Goal: Task Accomplishment & Management: Complete application form

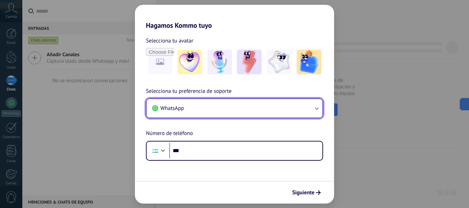
click at [216, 110] on button "WhatsApp" at bounding box center [235, 108] width 176 height 19
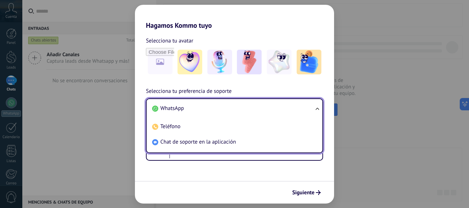
click at [221, 104] on li "WhatsApp" at bounding box center [232, 108] width 167 height 15
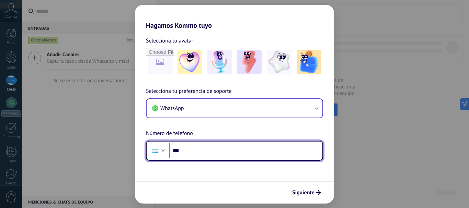
click at [220, 146] on input "***" at bounding box center [245, 151] width 153 height 16
type input "**********"
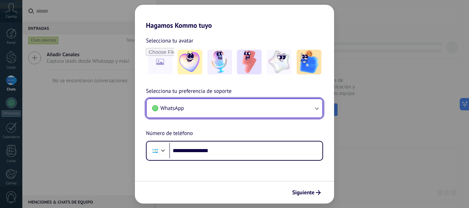
click at [238, 106] on button "WhatsApp" at bounding box center [235, 108] width 176 height 19
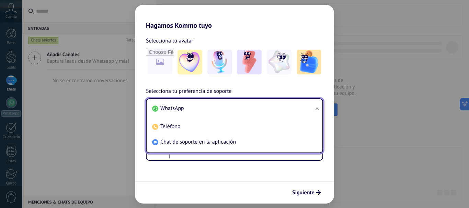
click at [238, 106] on li "WhatsApp" at bounding box center [232, 108] width 167 height 15
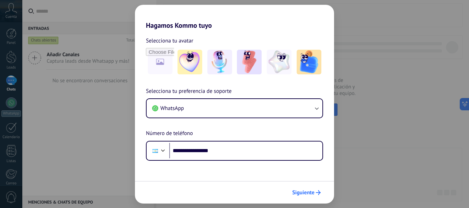
click at [310, 192] on span "Siguiente" at bounding box center [303, 192] width 22 height 5
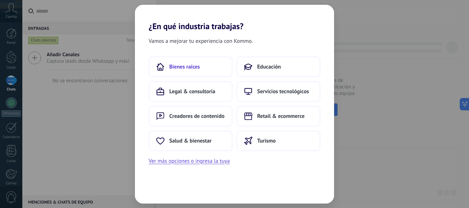
click at [185, 66] on span "Bienes raíces" at bounding box center [184, 66] width 31 height 7
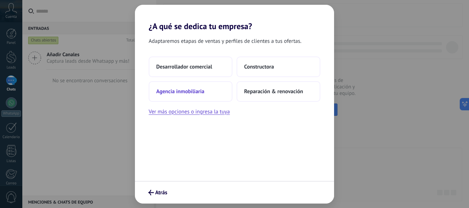
click at [178, 95] on span "Agencia inmobiliaria" at bounding box center [180, 91] width 48 height 7
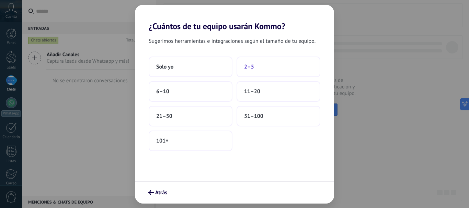
click at [253, 67] on span "2–5" at bounding box center [249, 66] width 10 height 7
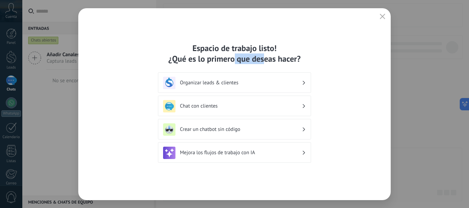
drag, startPoint x: 233, startPoint y: 58, endPoint x: 274, endPoint y: 58, distance: 40.2
click at [271, 58] on div "Espacio de trabajo listo! ¿Qué es lo primero que deseas hacer?" at bounding box center [234, 53] width 153 height 21
click at [274, 58] on div "Espacio de trabajo listo! ¿Qué es lo primero que deseas hacer?" at bounding box center [234, 53] width 153 height 21
click at [225, 84] on h3 "Organizar leads & clientes" at bounding box center [241, 83] width 122 height 7
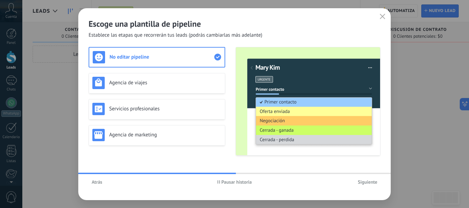
click at [217, 59] on use at bounding box center [217, 57] width 7 height 7
click at [210, 80] on h3 "Agencia de viajes" at bounding box center [165, 83] width 112 height 7
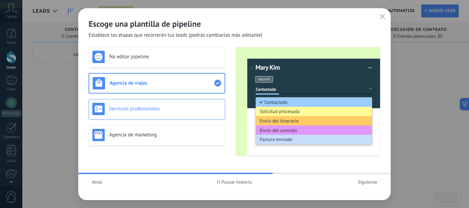
click at [179, 108] on h3 "Servicios profesionales" at bounding box center [165, 109] width 112 height 7
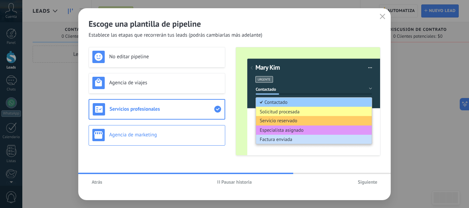
click at [178, 140] on div "Agencia de marketing" at bounding box center [156, 135] width 129 height 12
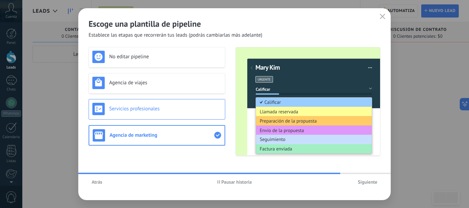
click at [177, 108] on h3 "Servicios profesionales" at bounding box center [165, 109] width 112 height 7
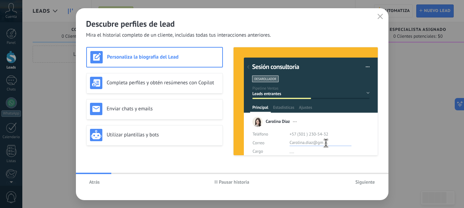
click at [97, 182] on span "Atrás" at bounding box center [94, 182] width 11 height 5
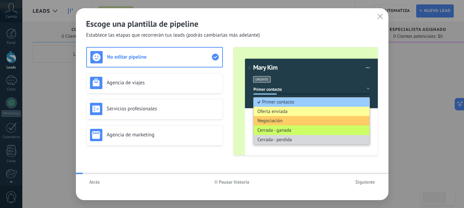
click at [97, 182] on span "Atrás" at bounding box center [94, 182] width 11 height 5
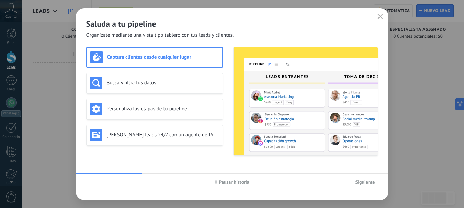
click at [98, 182] on div "Pausar historia Siguiente" at bounding box center [232, 182] width 312 height 16
click at [219, 183] on span "Pausar historia" at bounding box center [234, 182] width 31 height 5
click at [148, 86] on div "Busca y filtra tus datos" at bounding box center [154, 83] width 129 height 12
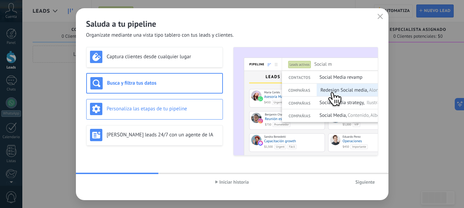
click at [144, 118] on div "Personaliza las etapas de tu pipeline" at bounding box center [154, 109] width 137 height 21
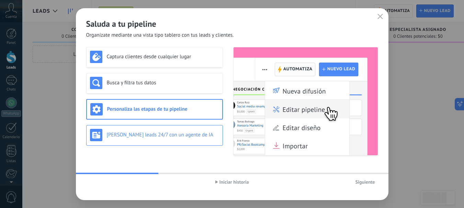
click at [148, 137] on h3 "[PERSON_NAME] leads 24/7 con un agente de IA" at bounding box center [163, 135] width 112 height 7
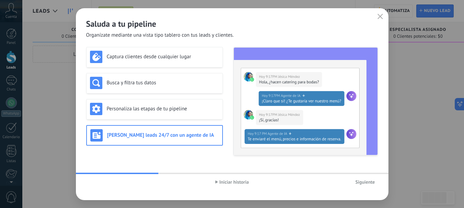
click at [370, 182] on span "Siguiente" at bounding box center [365, 182] width 20 height 5
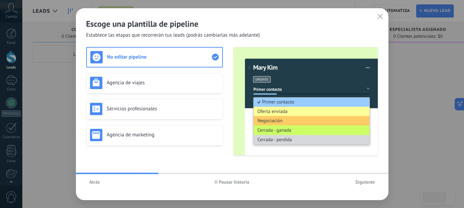
click at [218, 181] on span "Pausar historia" at bounding box center [232, 182] width 35 height 5
click at [153, 115] on div "Servicios profesionales" at bounding box center [154, 109] width 129 height 12
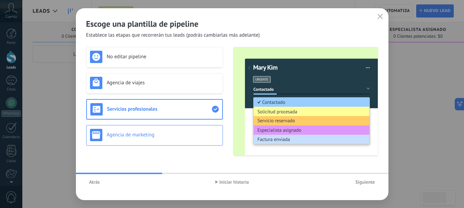
click at [154, 132] on h3 "Agencia de marketing" at bounding box center [163, 135] width 112 height 7
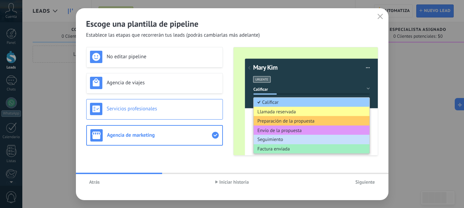
click at [156, 111] on h3 "Servicios profesionales" at bounding box center [163, 109] width 112 height 7
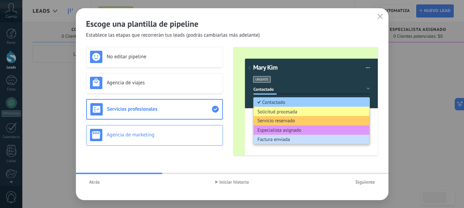
click at [154, 134] on h3 "Agencia de marketing" at bounding box center [163, 135] width 112 height 7
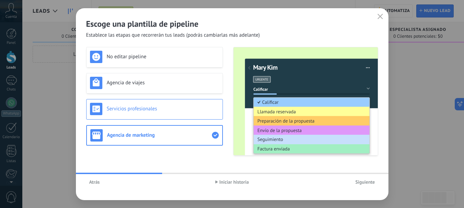
click at [157, 113] on div "Servicios profesionales" at bounding box center [154, 109] width 129 height 12
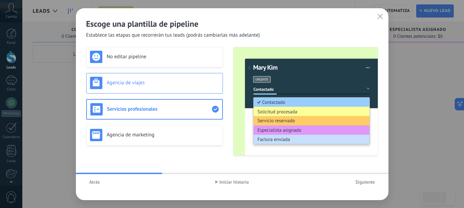
click at [159, 81] on h3 "Agencia de viajes" at bounding box center [163, 83] width 112 height 7
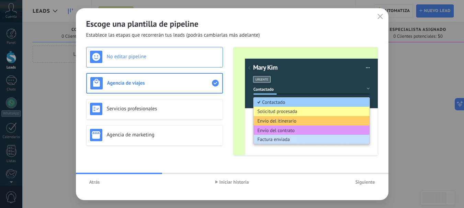
click at [164, 60] on div "No editar pipeline" at bounding box center [154, 57] width 129 height 12
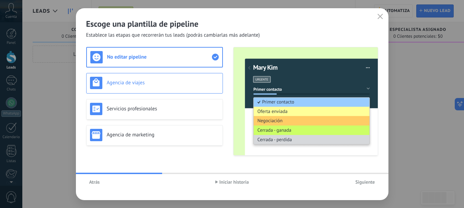
click at [163, 77] on div "Agencia de viajes" at bounding box center [154, 83] width 129 height 12
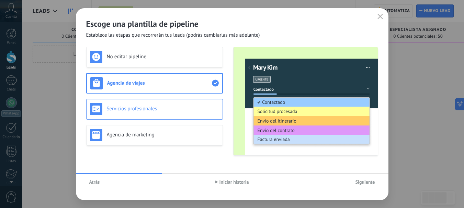
click at [160, 102] on div "Servicios profesionales" at bounding box center [154, 109] width 137 height 21
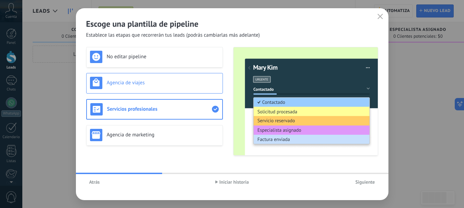
click at [159, 86] on div "Agencia de viajes" at bounding box center [154, 83] width 129 height 12
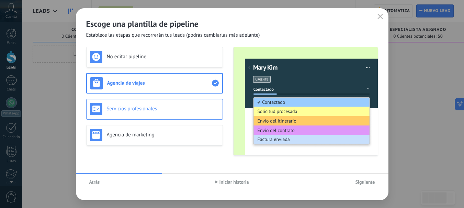
click at [156, 112] on div "Servicios profesionales" at bounding box center [154, 109] width 129 height 12
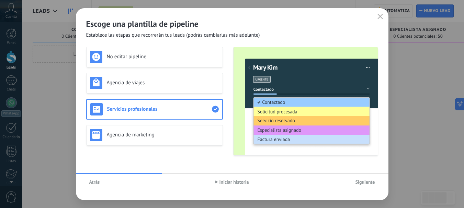
click at [364, 181] on span "Siguiente" at bounding box center [365, 182] width 20 height 5
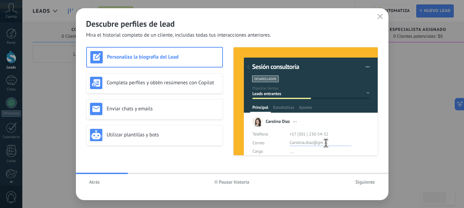
click at [215, 183] on use "button" at bounding box center [216, 182] width 2 height 3
click at [147, 84] on h3 "Completa perfiles y obtén resúmenes con Copilot" at bounding box center [163, 83] width 112 height 7
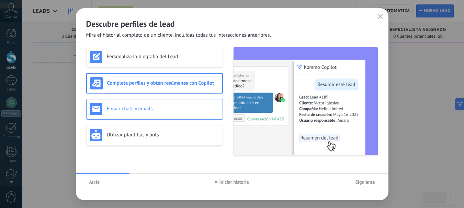
click at [149, 106] on h3 "Enviar chats y emails" at bounding box center [163, 109] width 112 height 7
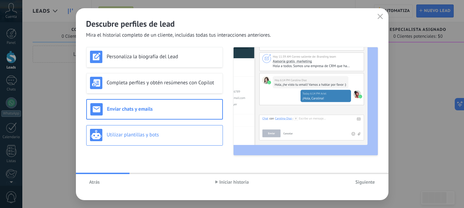
click at [155, 136] on h3 "Utilizar plantillas y bots" at bounding box center [163, 135] width 112 height 7
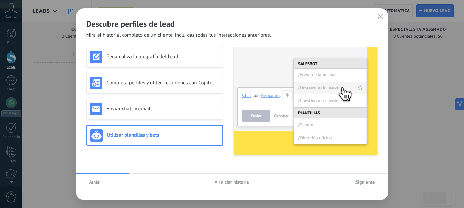
click at [360, 184] on span "Siguiente" at bounding box center [365, 182] width 20 height 5
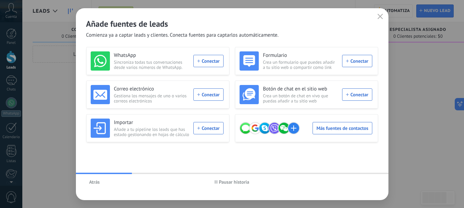
click at [220, 184] on span "Pausar historia" at bounding box center [234, 182] width 31 height 5
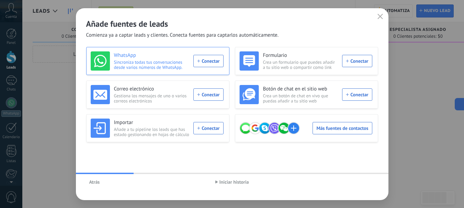
click at [208, 61] on div "WhatsApp Sincroniza todas tus conversaciones desde varios números de WhatsApp. …" at bounding box center [157, 60] width 133 height 19
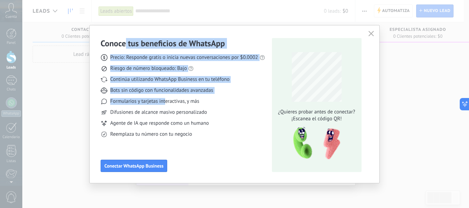
drag, startPoint x: 124, startPoint y: 43, endPoint x: 159, endPoint y: 114, distance: 78.6
click at [165, 106] on div "Conoce tus beneficios de WhatsApp Precio: Responde gratis o inicia nuevas conve…" at bounding box center [183, 88] width 164 height 100
click at [154, 103] on span "Formularios y tarjetas interactivas, y más" at bounding box center [154, 101] width 89 height 7
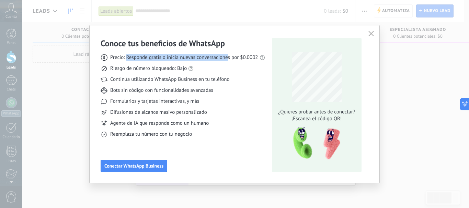
drag, startPoint x: 127, startPoint y: 58, endPoint x: 232, endPoint y: 58, distance: 105.0
click at [232, 58] on span "Precio: Responde gratis o inicia nuevas conversaciones por $0.0002" at bounding box center [184, 57] width 148 height 7
drag, startPoint x: 238, startPoint y: 58, endPoint x: 155, endPoint y: 58, distance: 83.1
click at [155, 58] on span "Precio: Responde gratis o inicia nuevas conversaciones por $0.0002" at bounding box center [184, 57] width 148 height 7
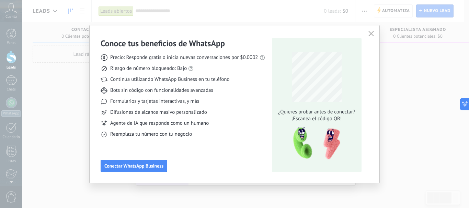
click at [153, 59] on span "Precio: Responde gratis o inicia nuevas conversaciones por $0.0002" at bounding box center [184, 57] width 148 height 7
drag, startPoint x: 140, startPoint y: 57, endPoint x: 156, endPoint y: 57, distance: 15.8
click at [156, 57] on span "Precio: Responde gratis o inicia nuevas conversaciones por $0.0002" at bounding box center [184, 57] width 148 height 7
click at [159, 56] on span "Precio: Responde gratis o inicia nuevas conversaciones por $0.0002" at bounding box center [184, 57] width 148 height 7
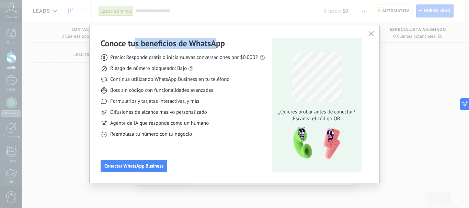
drag, startPoint x: 135, startPoint y: 40, endPoint x: 217, endPoint y: 43, distance: 82.7
click at [217, 43] on h3 "Conoce tus beneficios de WhatsApp" at bounding box center [163, 43] width 124 height 11
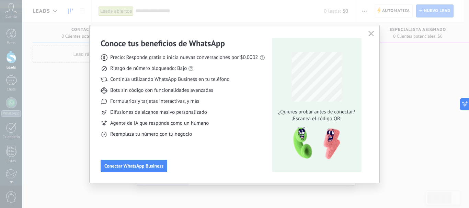
click at [218, 43] on h3 "Conoce tus beneficios de WhatsApp" at bounding box center [163, 43] width 124 height 11
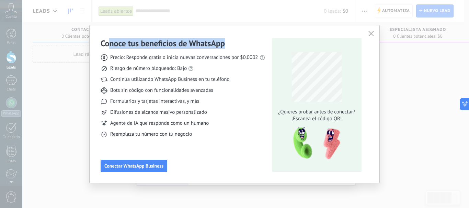
drag, startPoint x: 226, startPoint y: 45, endPoint x: 110, endPoint y: 45, distance: 116.3
click at [110, 45] on div "Conoce tus beneficios de WhatsApp" at bounding box center [183, 43] width 164 height 11
click at [110, 45] on h3 "Conoce tus beneficios de WhatsApp" at bounding box center [163, 43] width 124 height 11
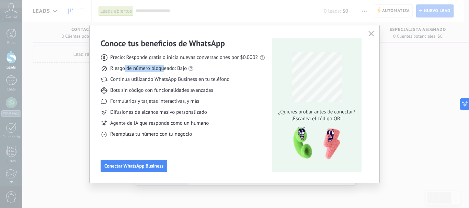
drag, startPoint x: 138, startPoint y: 69, endPoint x: 186, endPoint y: 69, distance: 47.7
click at [184, 69] on span "Riesgo de número bloqueado: Bajo" at bounding box center [148, 68] width 77 height 7
click at [212, 69] on div "Riesgo de número bloqueado: Bajo" at bounding box center [183, 68] width 164 height 7
click at [370, 33] on icon "button" at bounding box center [370, 33] width 5 height 5
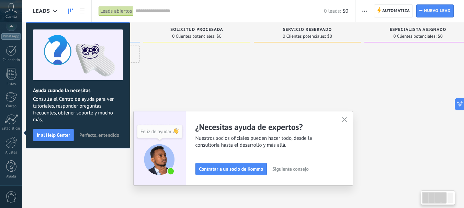
scroll to position [77, 0]
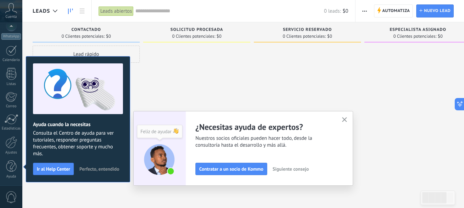
click at [347, 118] on icon "button" at bounding box center [344, 119] width 5 height 5
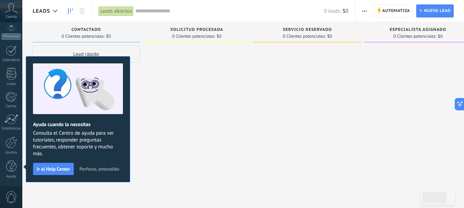
click at [221, 86] on div at bounding box center [196, 105] width 107 height 119
click at [95, 169] on span "Perfecto, entendido" at bounding box center [99, 169] width 40 height 5
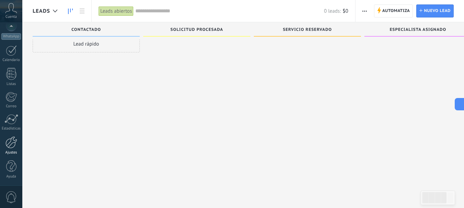
scroll to position [12, 0]
click at [6, 148] on div at bounding box center [11, 143] width 12 height 12
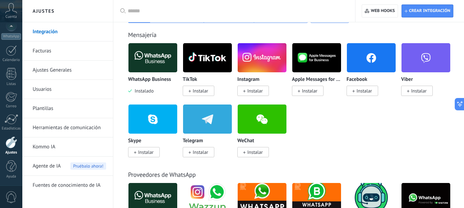
scroll to position [172, 0]
